Goal: Communication & Community: Answer question/provide support

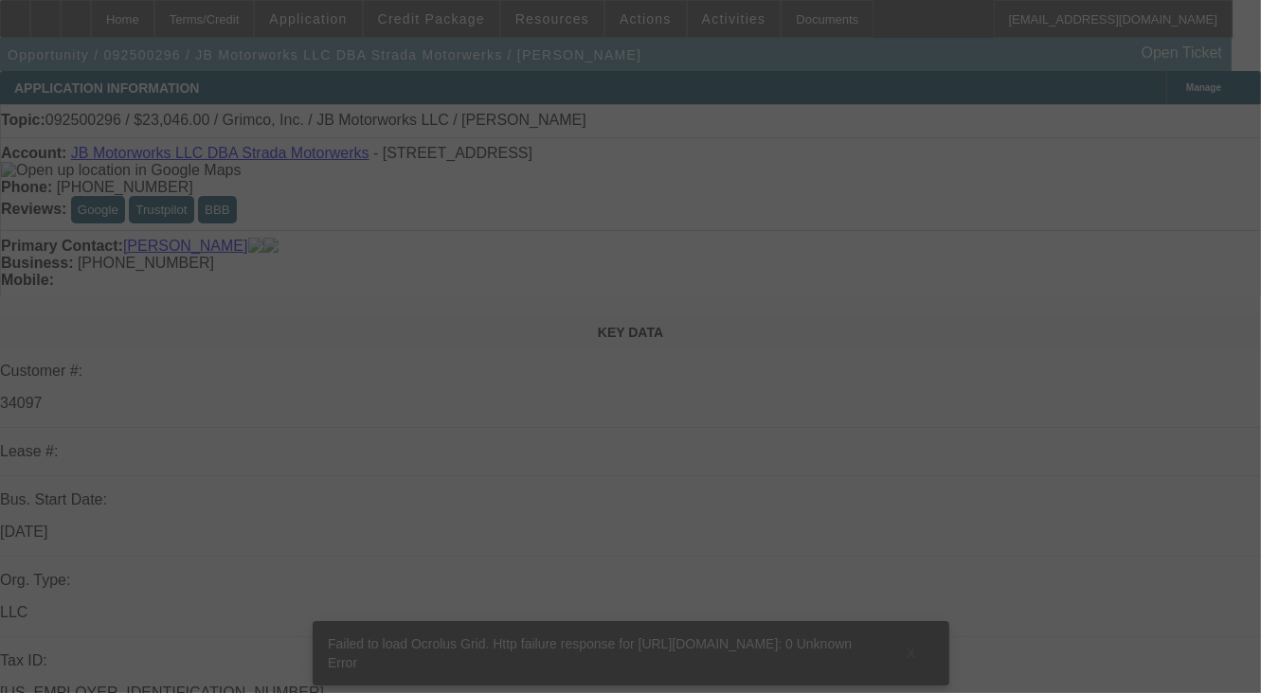
click at [1141, 278] on div at bounding box center [630, 346] width 1261 height 693
click at [1141, 270] on div at bounding box center [630, 346] width 1261 height 693
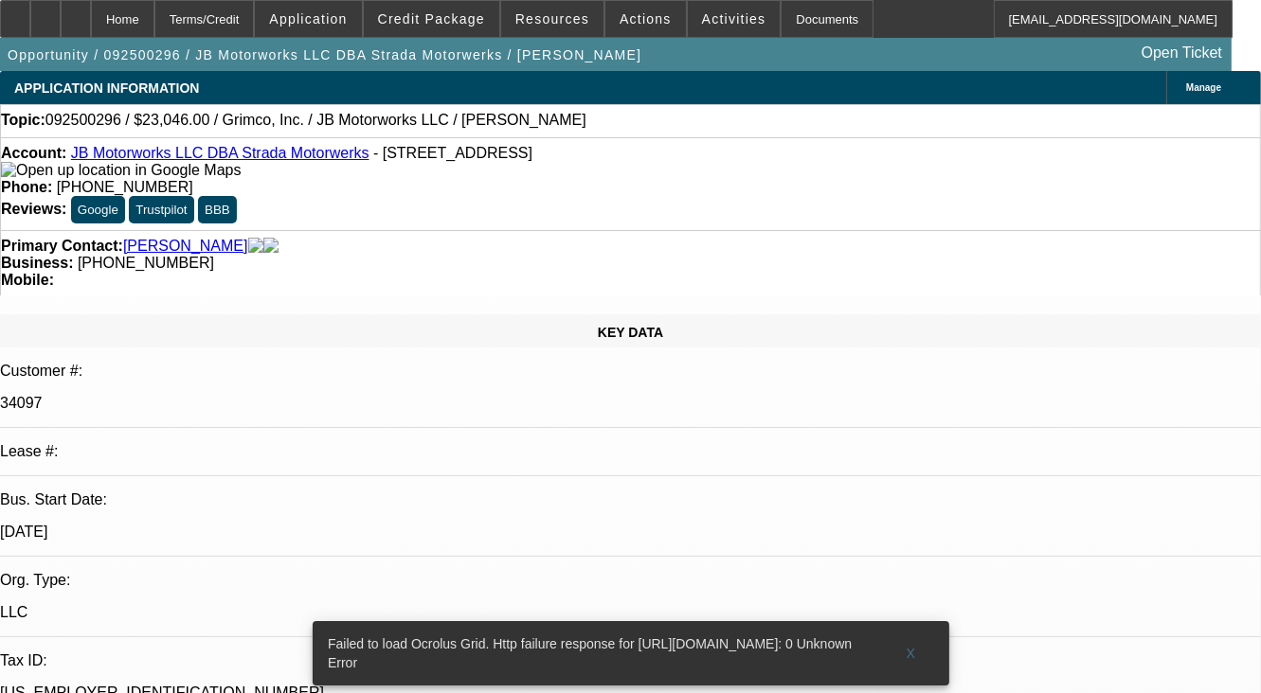
select select "0"
select select "2"
select select "0.1"
select select "1"
select select "2"
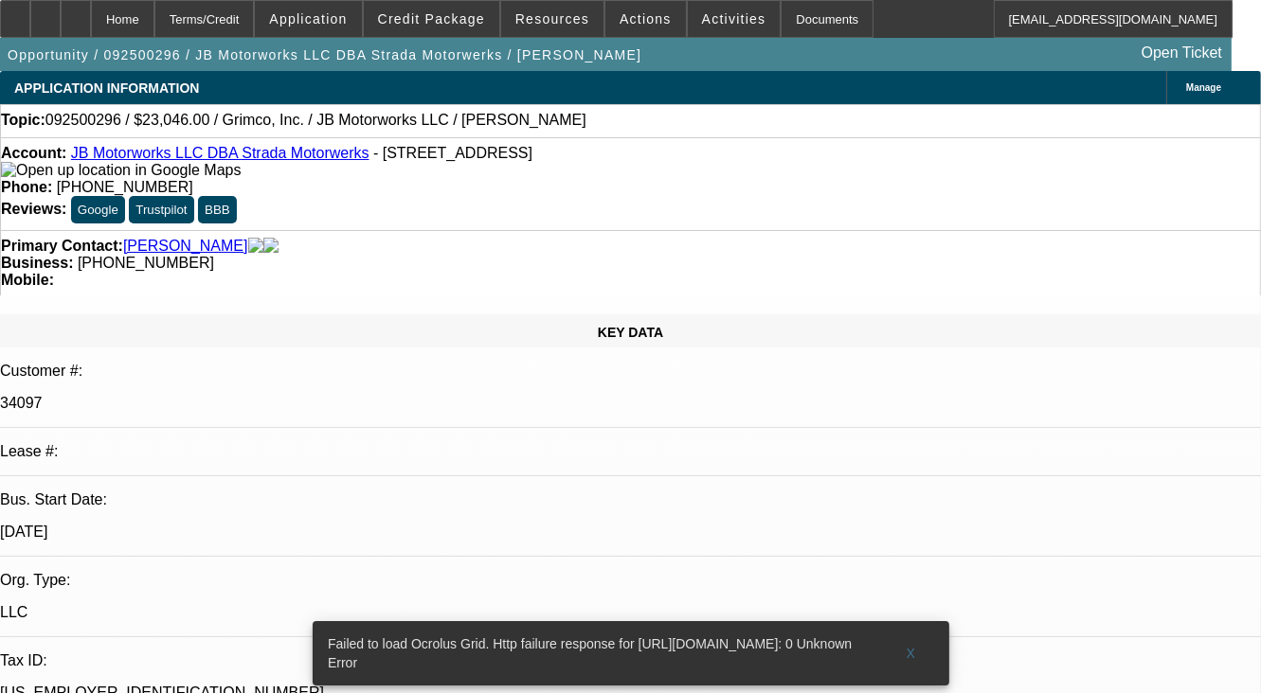
radio input "true"
select select "4"
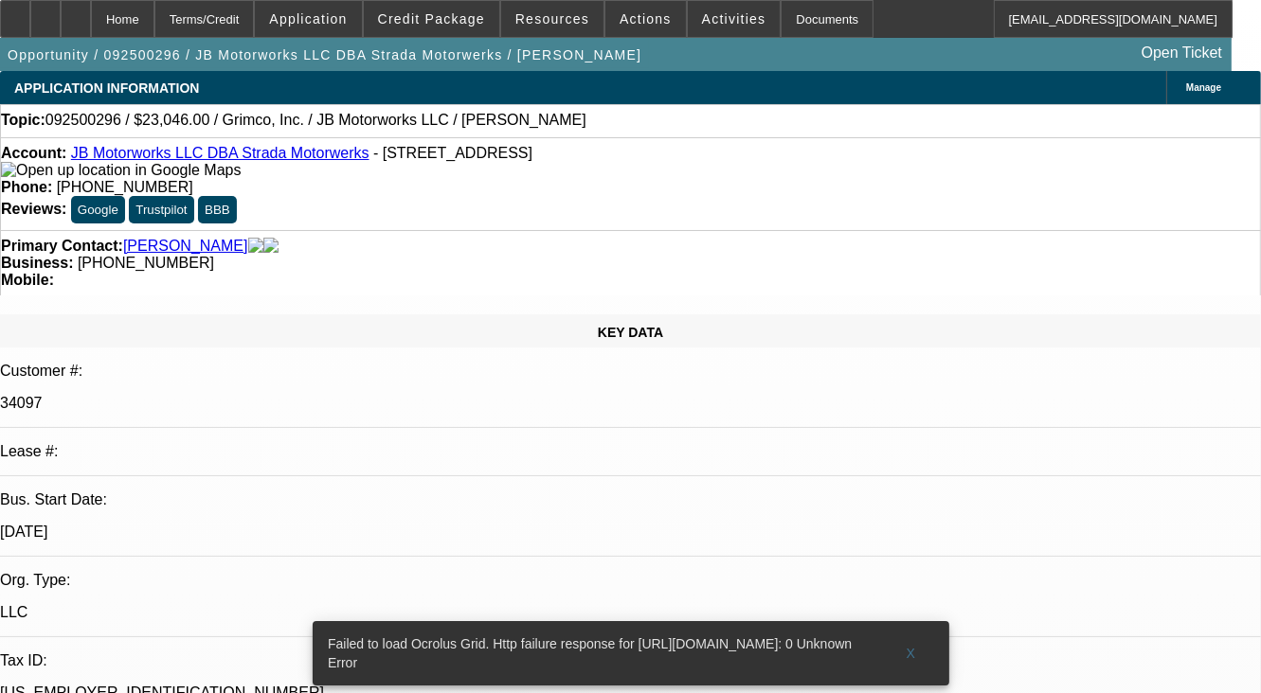
type textarea "BRAND NEW DEAL, PAYMENT YET TO START 10/1.CANT MAKE ANY OPITION AS OF NOW."
radio input "true"
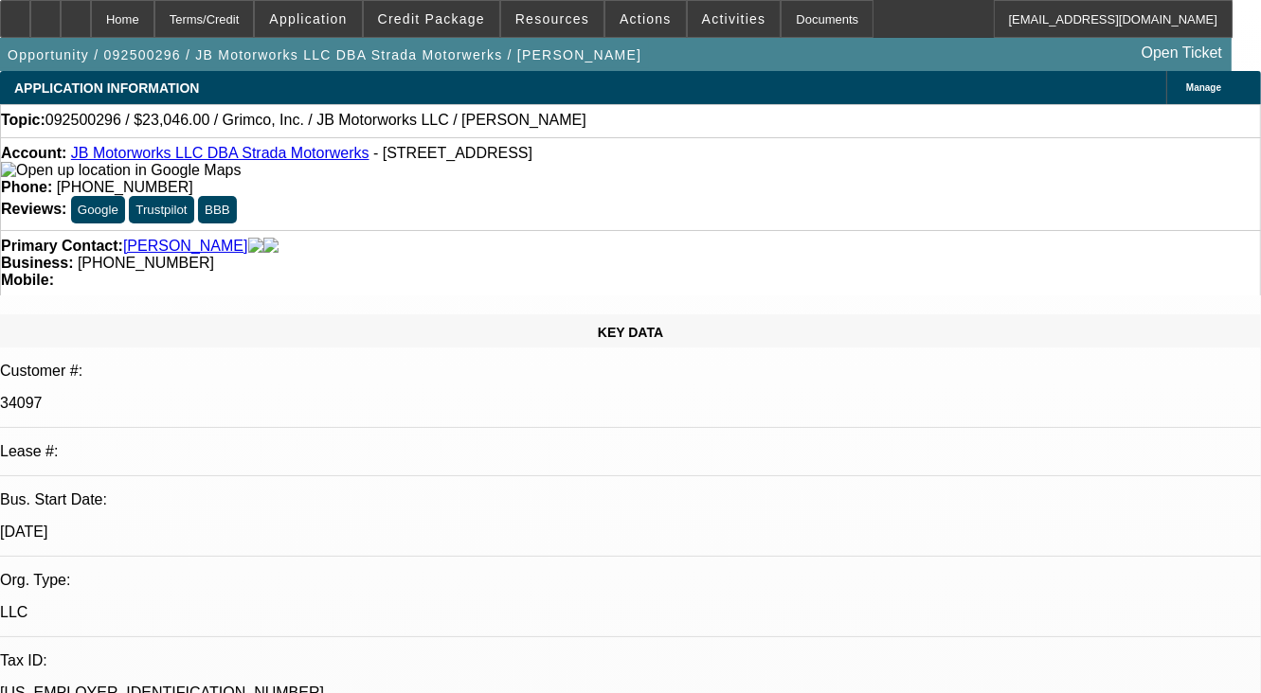
select select "0"
select select "2"
select select "0.1"
select select "1"
select select "2"
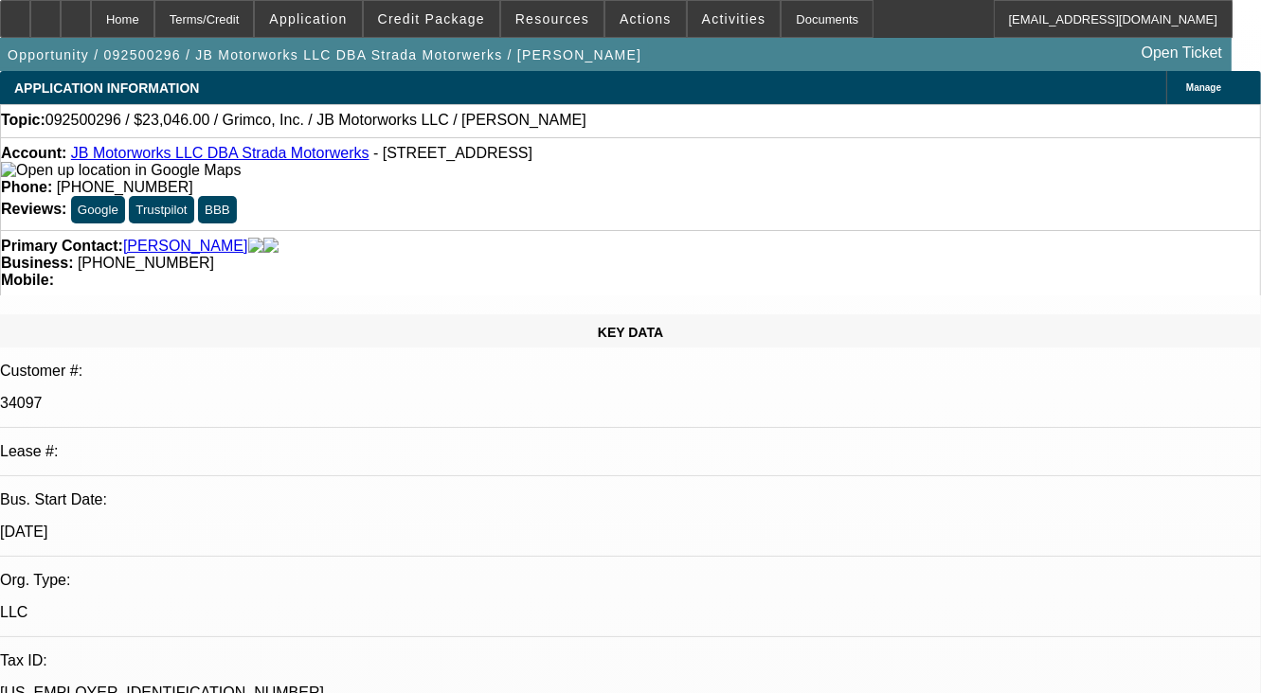
select select "4"
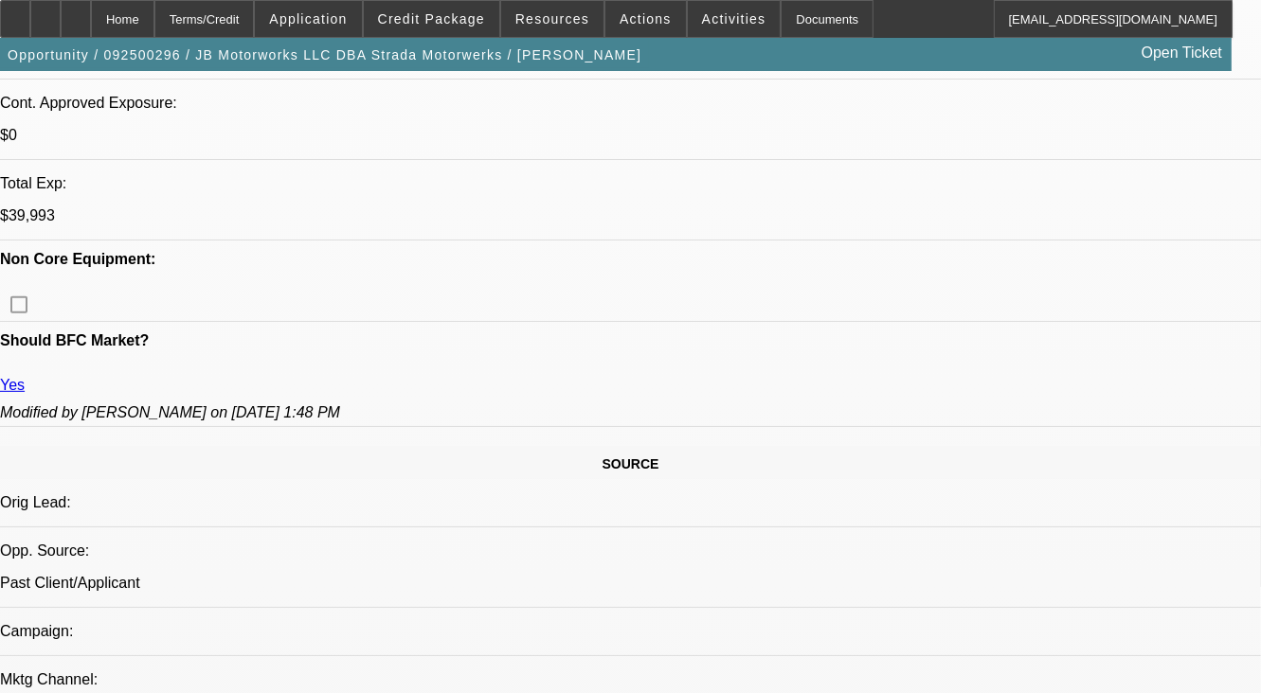
scroll to position [947, 0]
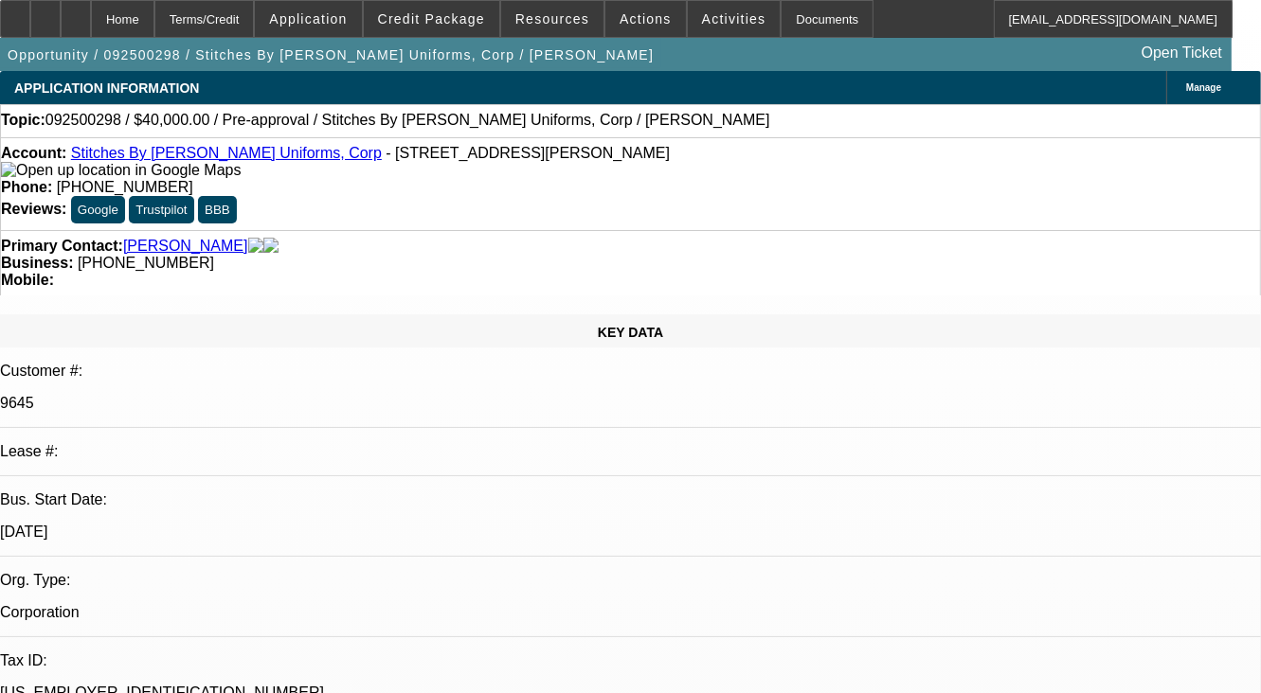
select select "0"
select select "2"
select select "0.1"
select select "1"
select select "2"
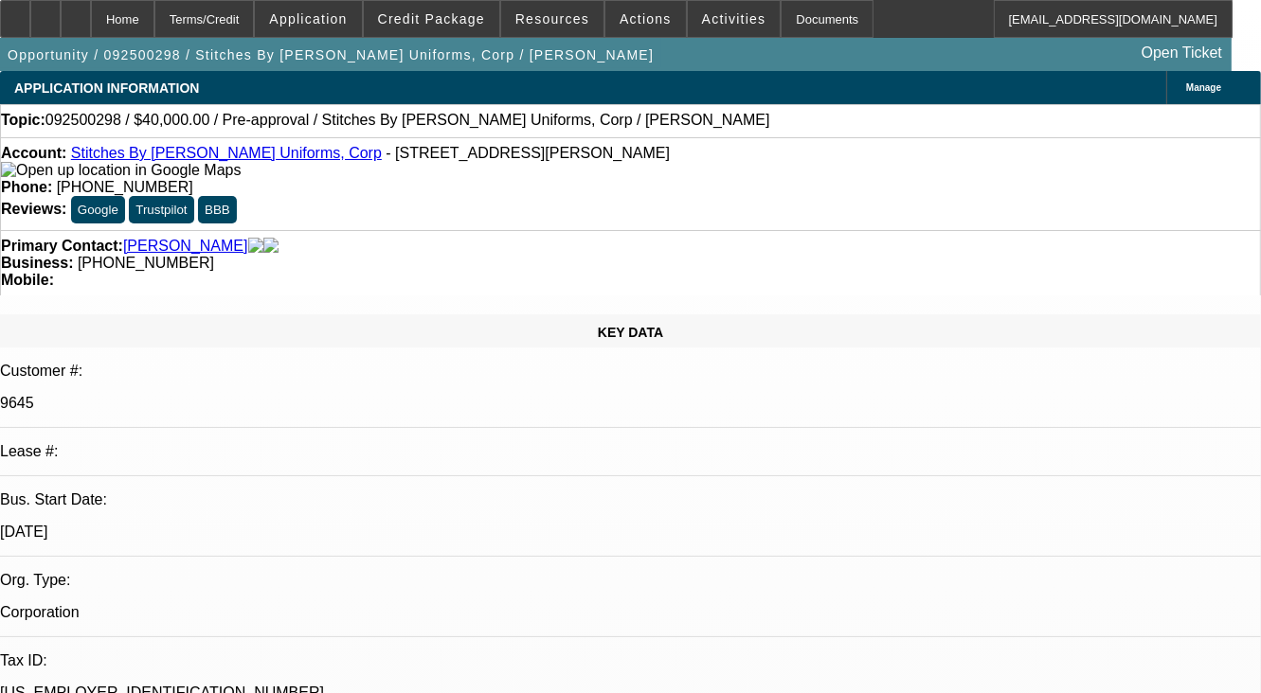
select select "4"
radio input "true"
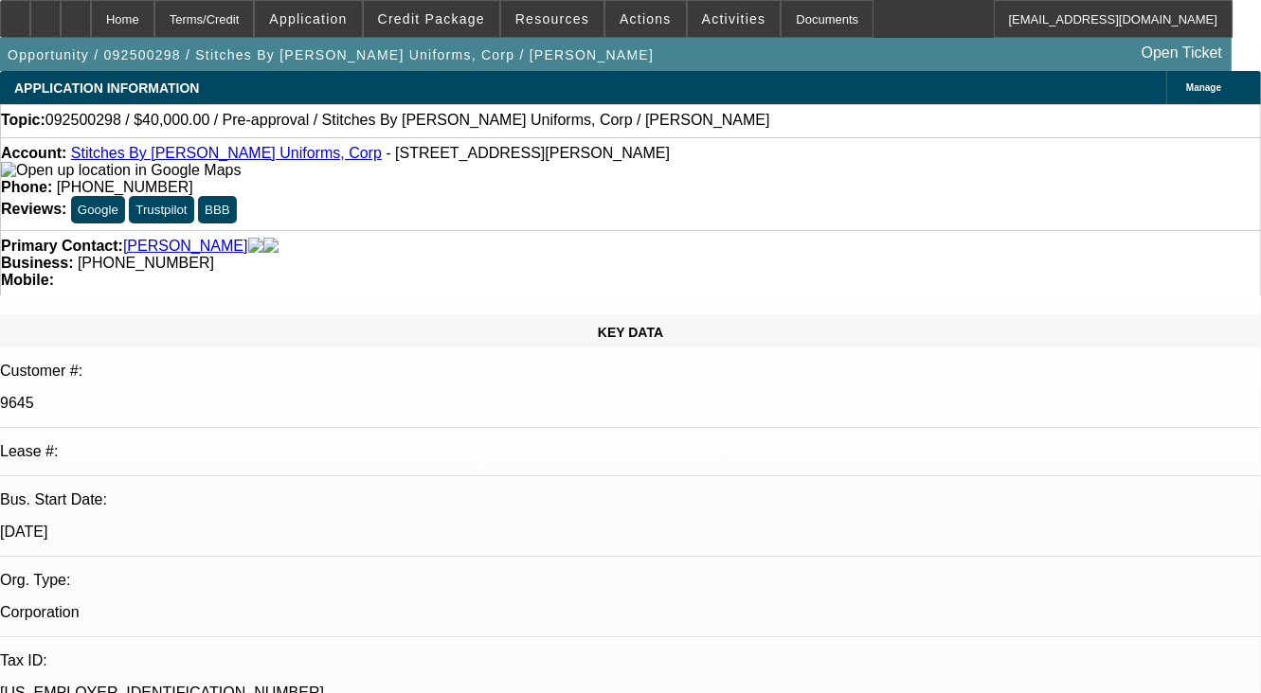
radio input "true"
type textarea "59 PAYMENTS OUT OF 61, ON TIME, NO COLLECTION EFFORTS."
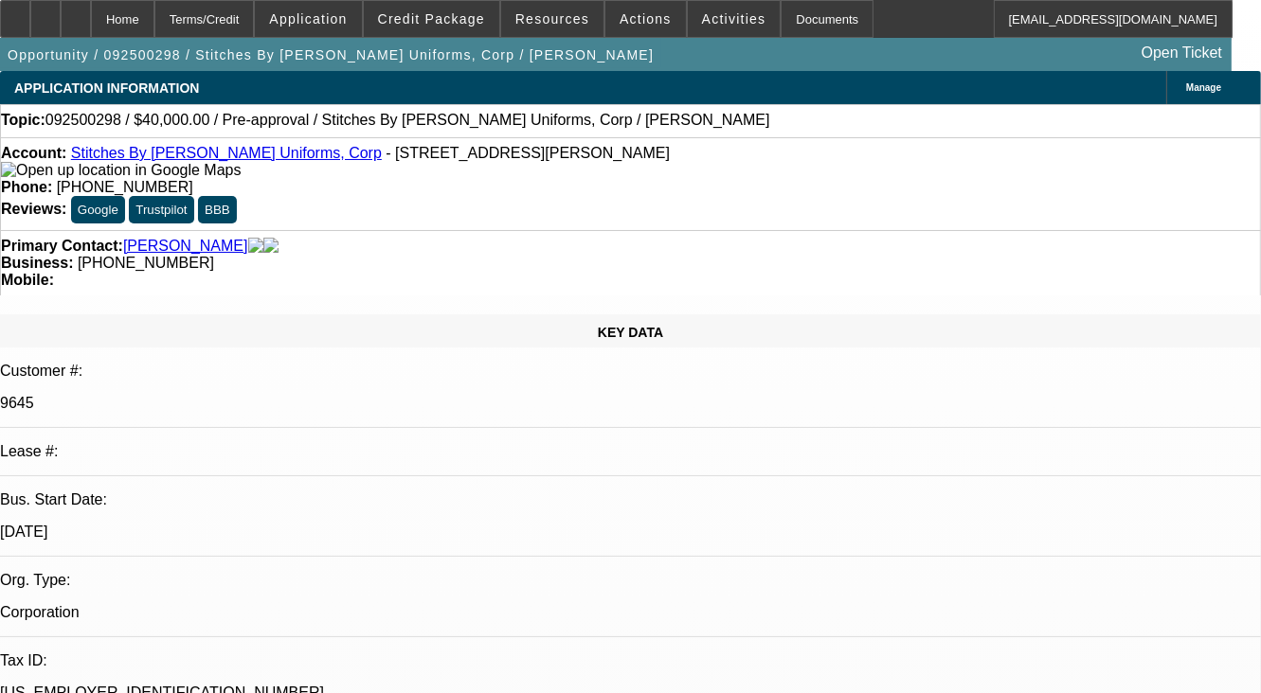
radio input "false"
radio input "true"
select select "0"
select select "2"
select select "0.1"
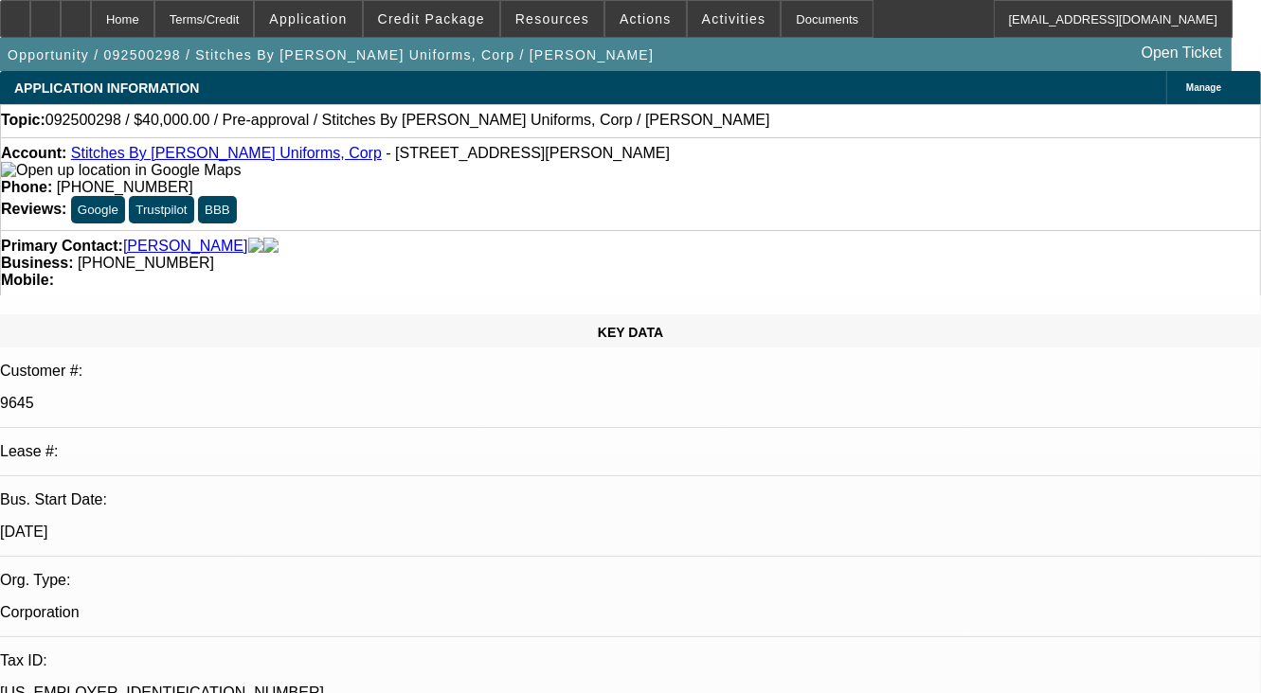
select select "2"
select select "4"
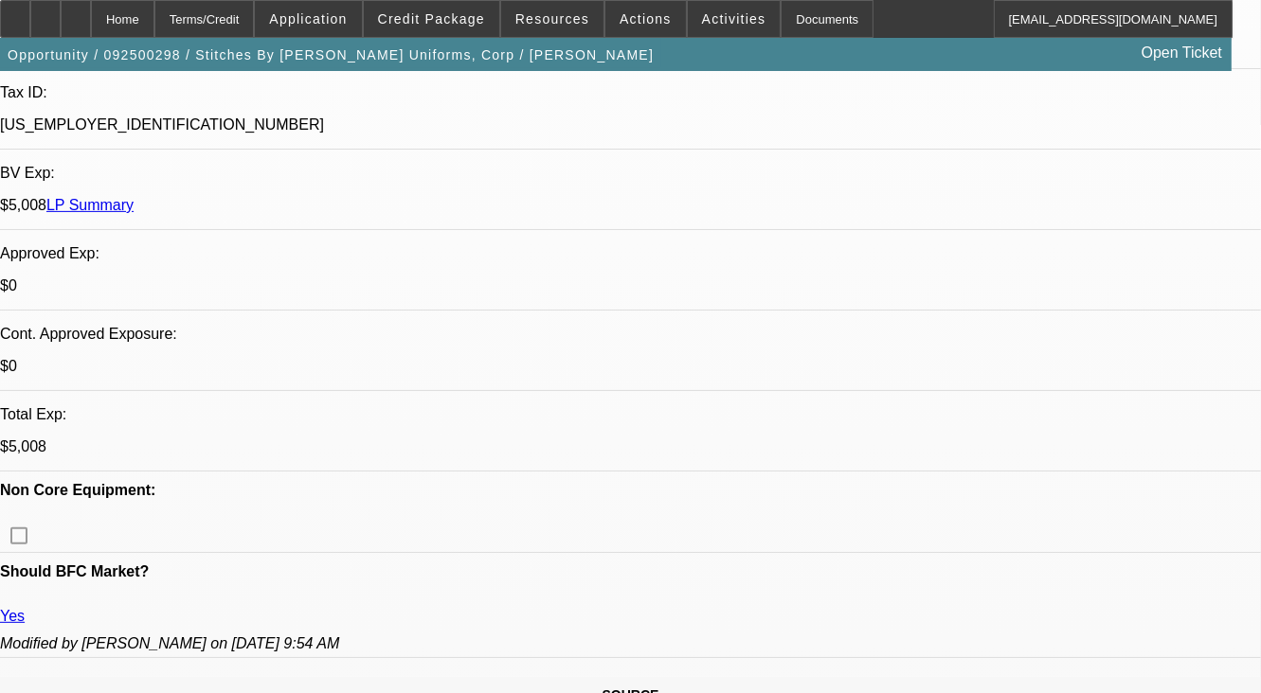
select select "1"
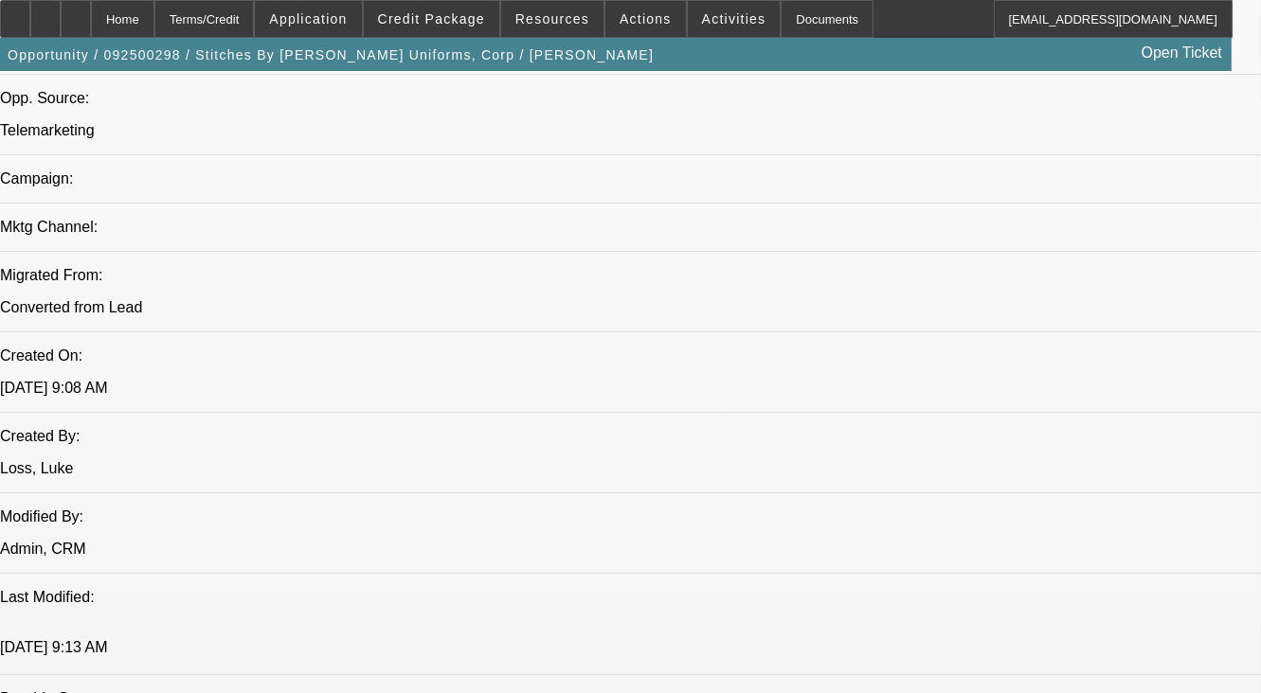
scroll to position [1421, 0]
